Goal: Navigation & Orientation: Find specific page/section

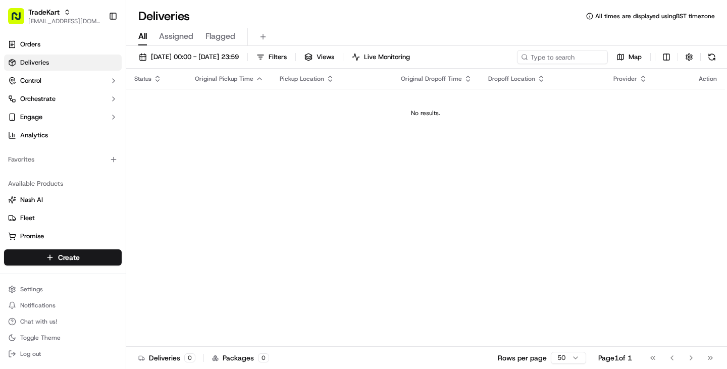
click at [295, 168] on div "Status Original Pickup Time Pickup Location Original Dropoff Time Dropoff Locat…" at bounding box center [425, 208] width 599 height 278
click at [70, 12] on icon "button" at bounding box center [67, 12] width 7 height 7
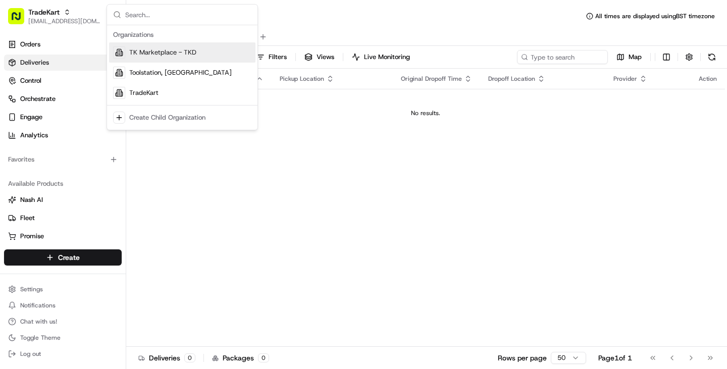
click at [178, 57] on div "TK Marketplace - TKD" at bounding box center [182, 52] width 146 height 20
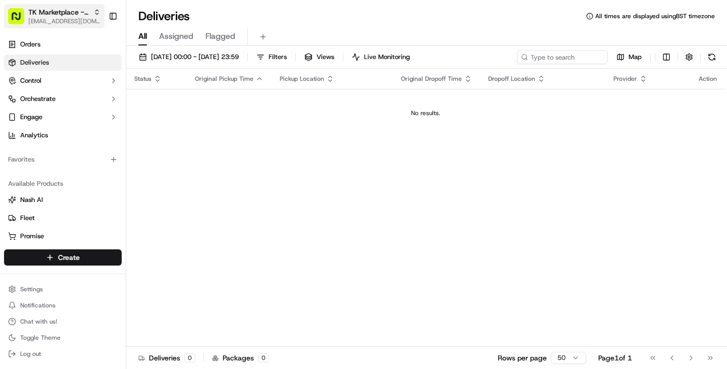
click at [93, 12] on div "TK Marketplace - TKD" at bounding box center [64, 12] width 72 height 10
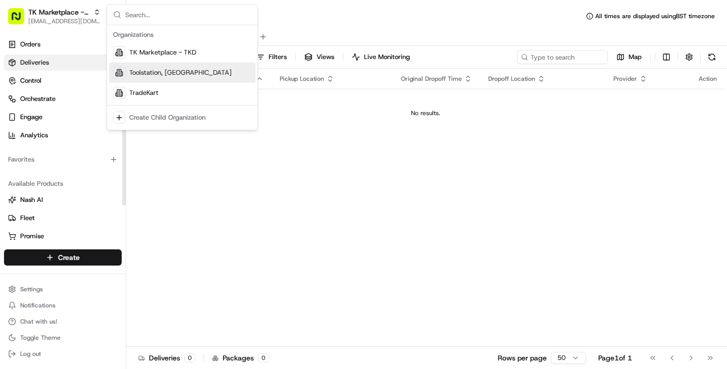
click at [175, 69] on div "Toolstation, UK" at bounding box center [182, 73] width 146 height 20
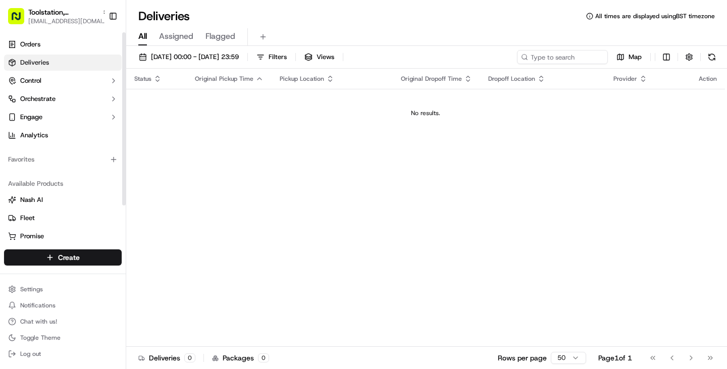
click at [179, 124] on td "No results." at bounding box center [425, 113] width 599 height 48
click at [80, 8] on div "Toolstation, UK" at bounding box center [68, 12] width 81 height 10
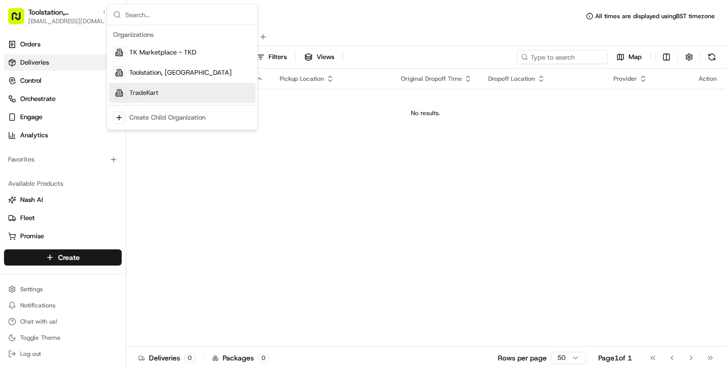
click at [174, 90] on div "TradeKart" at bounding box center [182, 93] width 146 height 20
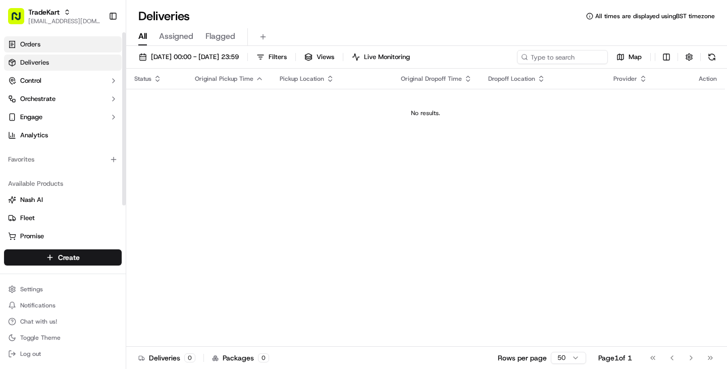
click at [58, 47] on link "Orders" at bounding box center [63, 44] width 118 height 16
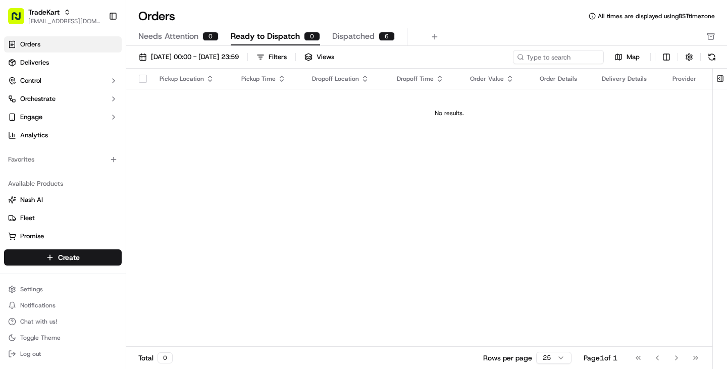
drag, startPoint x: 156, startPoint y: 187, endPoint x: 234, endPoint y: 71, distance: 140.0
click at [156, 186] on div "Pickup Location Pickup Time Dropoff Location Dropoff Time Order Value Order Det…" at bounding box center [449, 208] width 646 height 278
